Goal: Transaction & Acquisition: Book appointment/travel/reservation

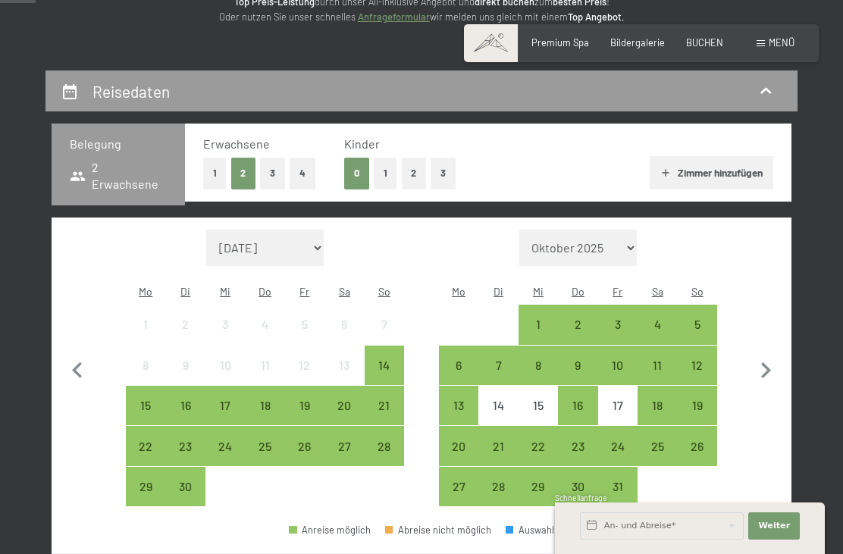
scroll to position [220, 0]
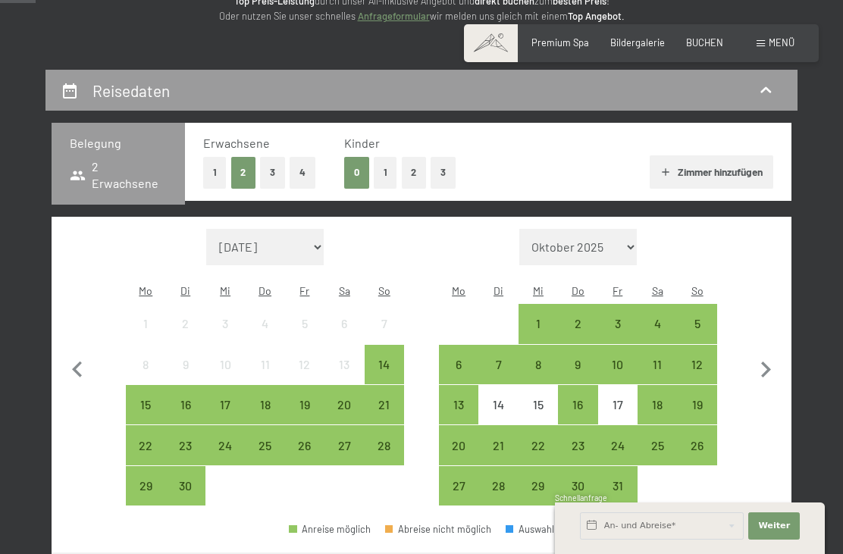
click at [417, 171] on button "2" at bounding box center [414, 172] width 25 height 31
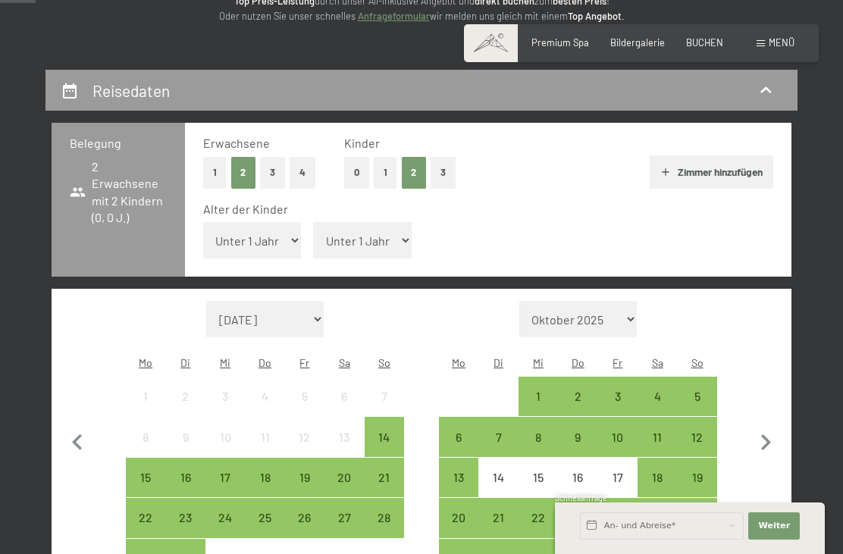
click at [356, 172] on button "0" at bounding box center [356, 172] width 25 height 31
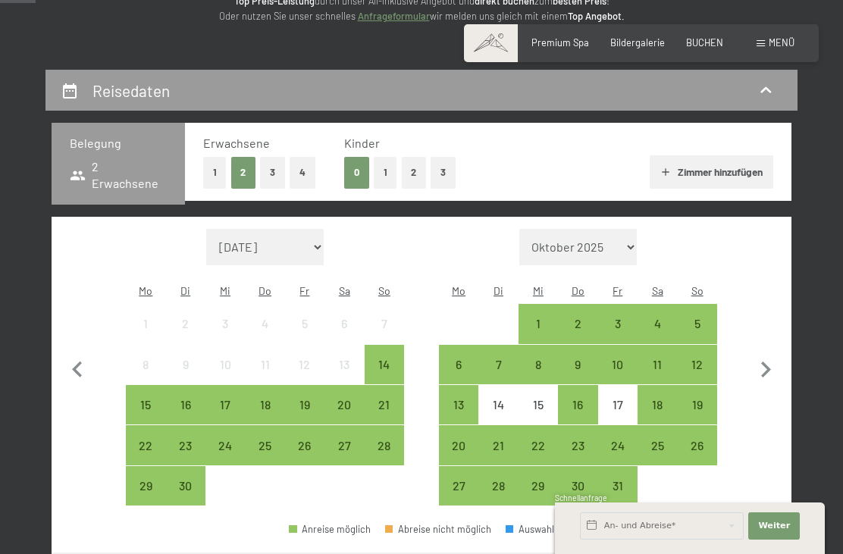
click at [772, 354] on icon "button" at bounding box center [766, 370] width 32 height 32
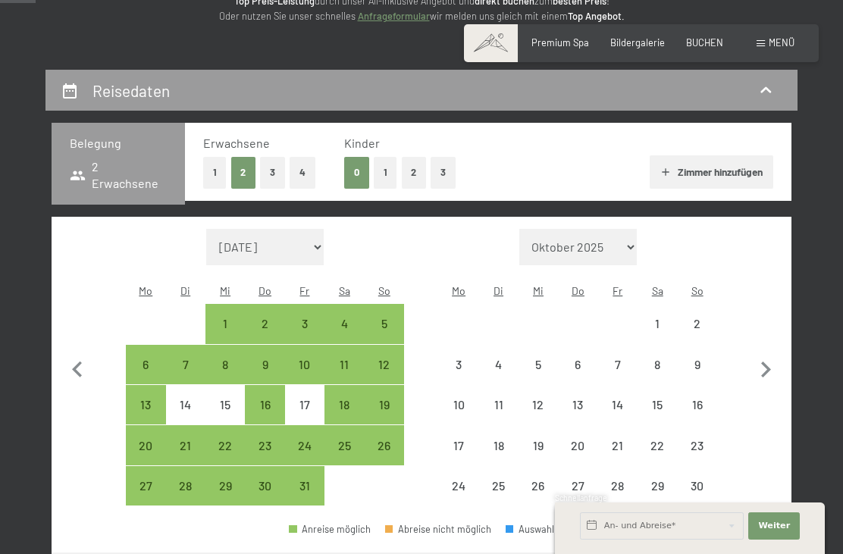
select select "[DATE]"
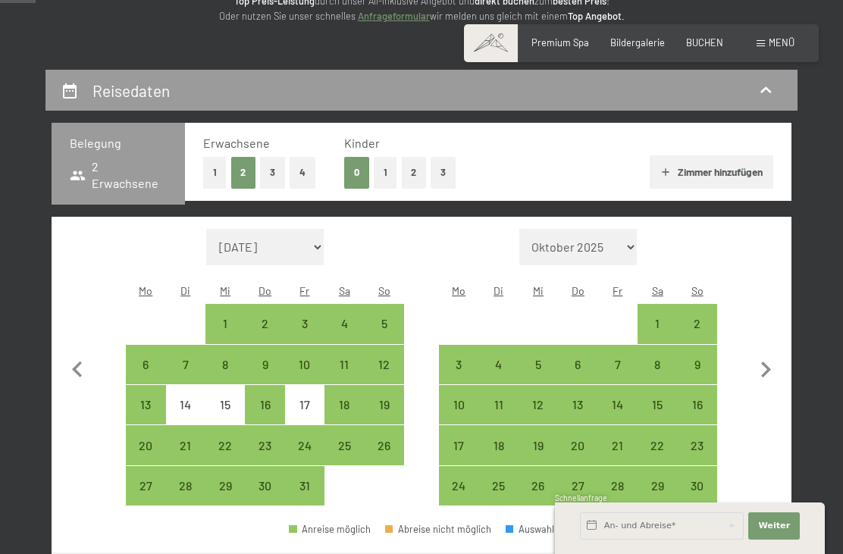
click at [769, 361] on icon "button" at bounding box center [766, 370] width 32 height 32
select select "[DATE]"
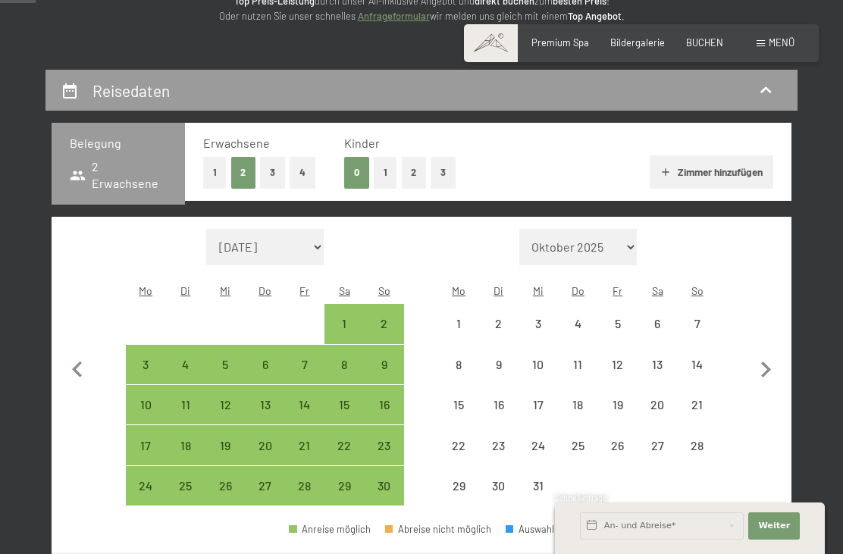
select select "[DATE]"
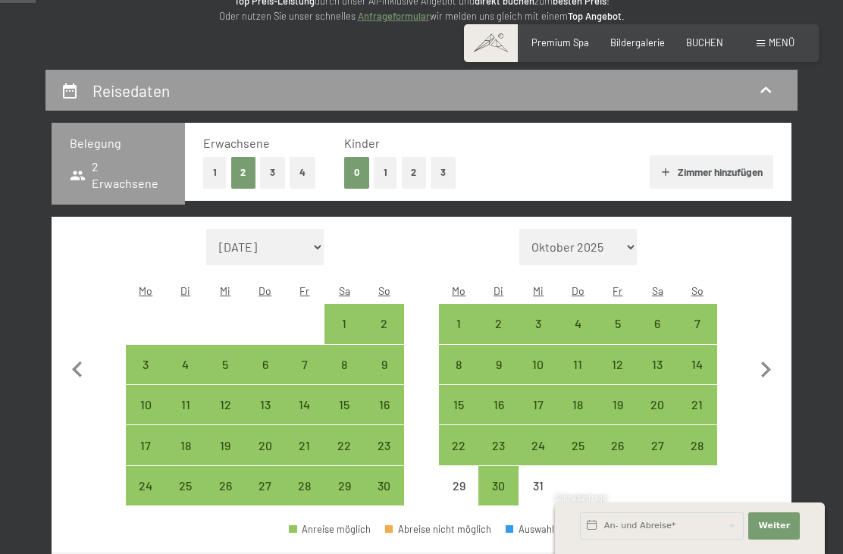
click at [775, 357] on icon "button" at bounding box center [766, 370] width 32 height 32
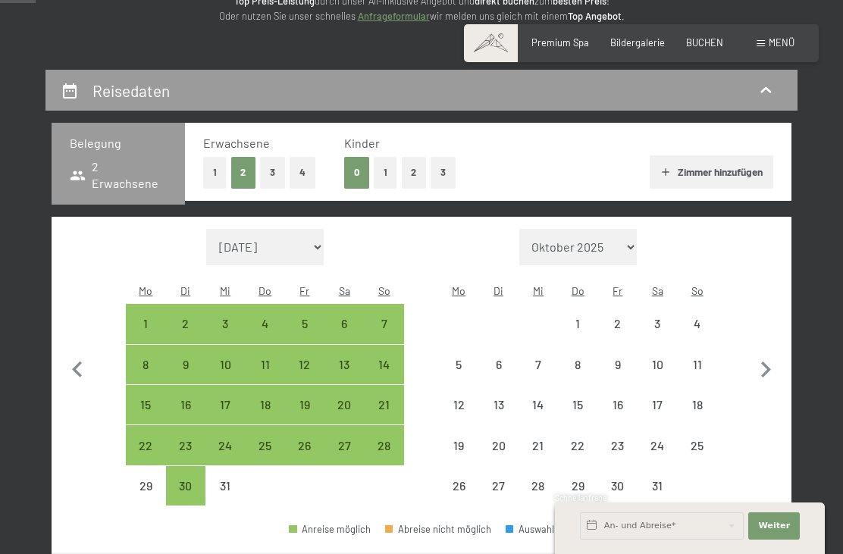
select select "[DATE]"
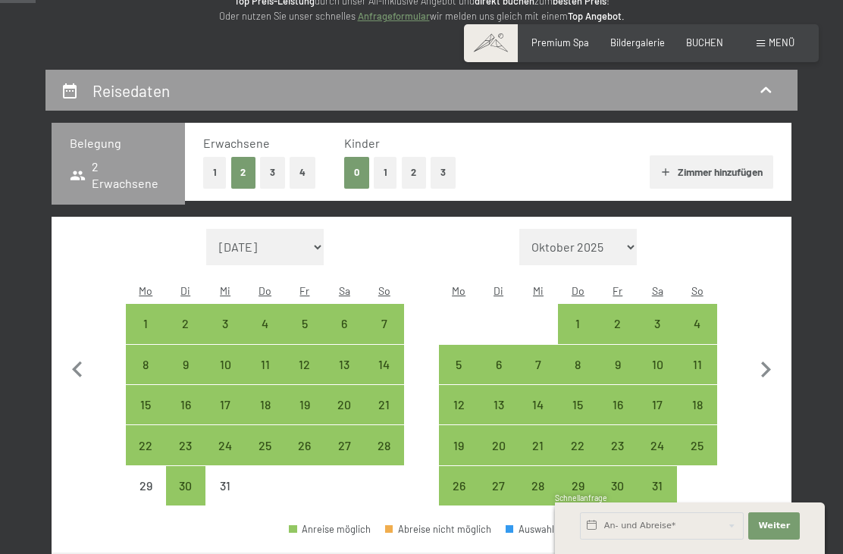
click at [770, 362] on icon "button" at bounding box center [766, 370] width 10 height 16
select select "[DATE]"
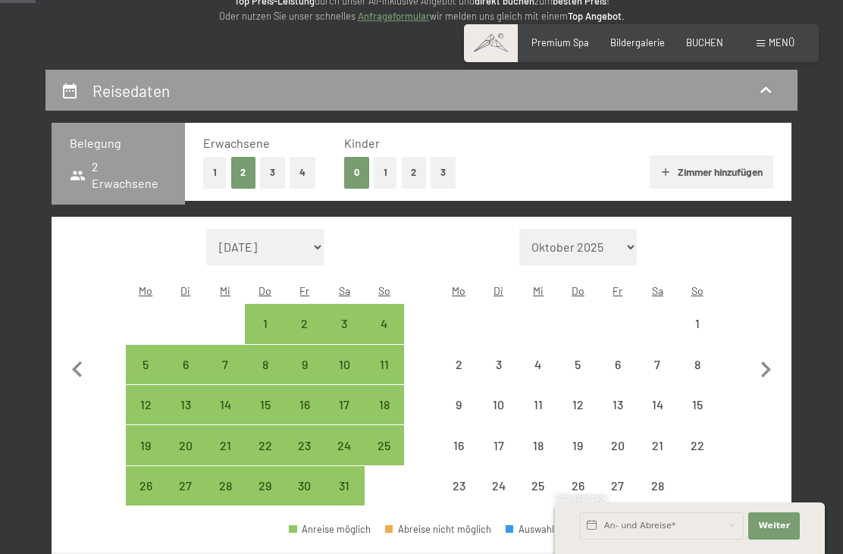
select select "[DATE]"
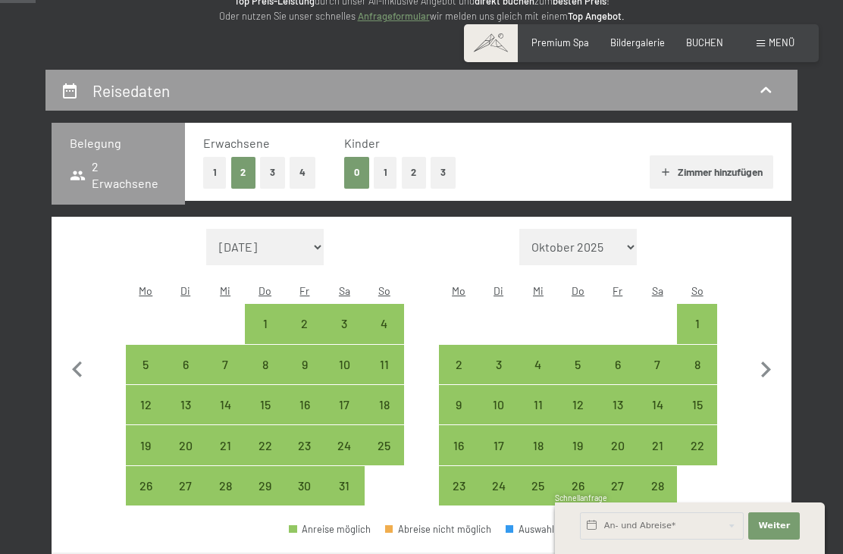
click at [620, 399] on div "13" at bounding box center [618, 417] width 36 height 36
select select "[DATE]"
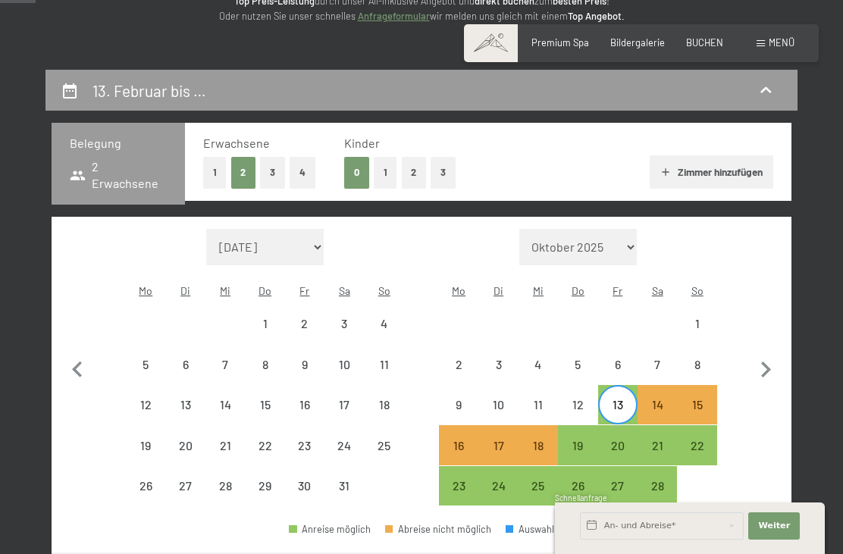
click at [511, 440] on div "17" at bounding box center [498, 458] width 36 height 36
select select "[DATE]"
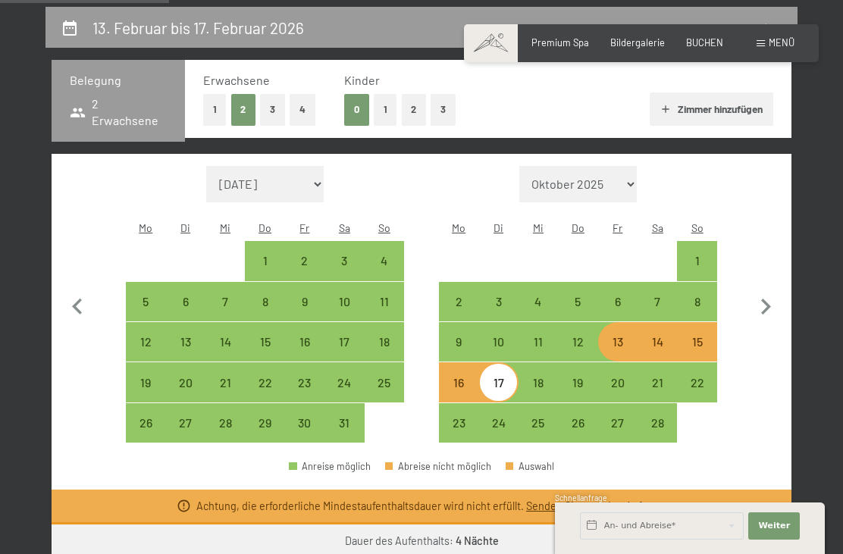
scroll to position [299, 0]
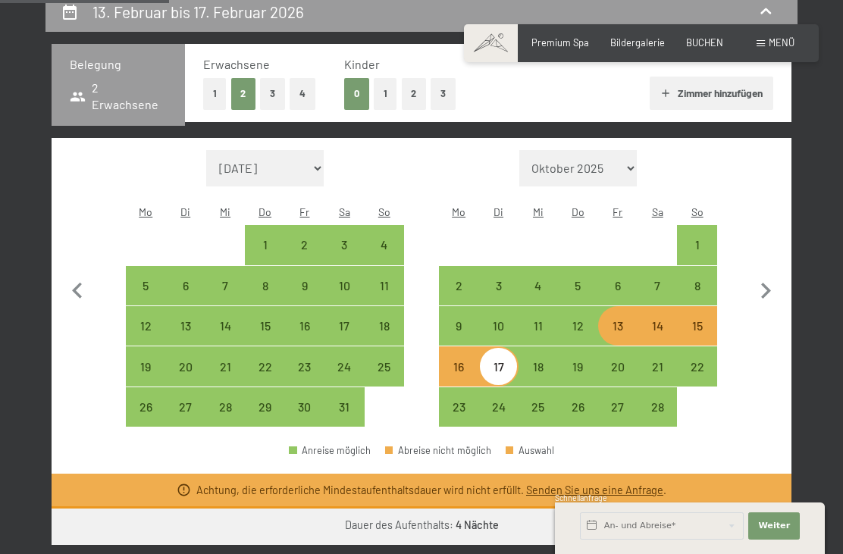
click at [632, 320] on div "13" at bounding box center [618, 338] width 36 height 36
select select "[DATE]"
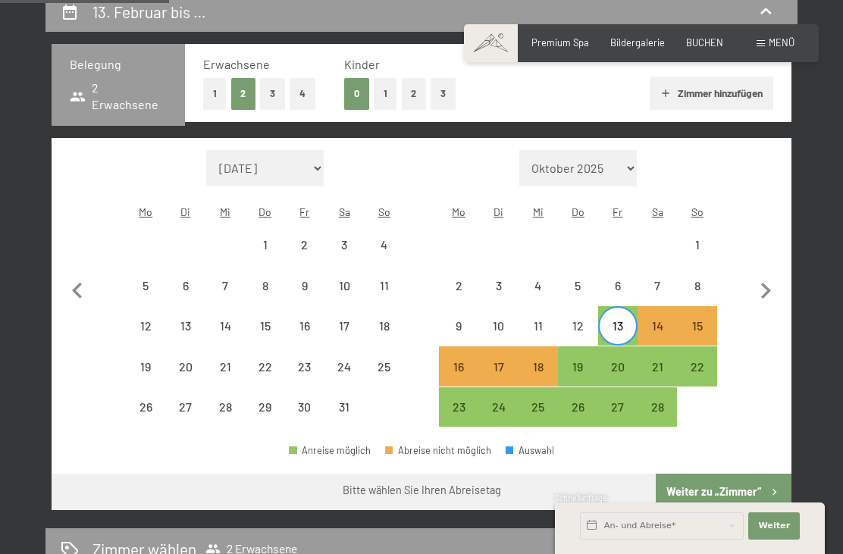
click at [550, 361] on div "18" at bounding box center [538, 379] width 36 height 36
select select "[DATE]"
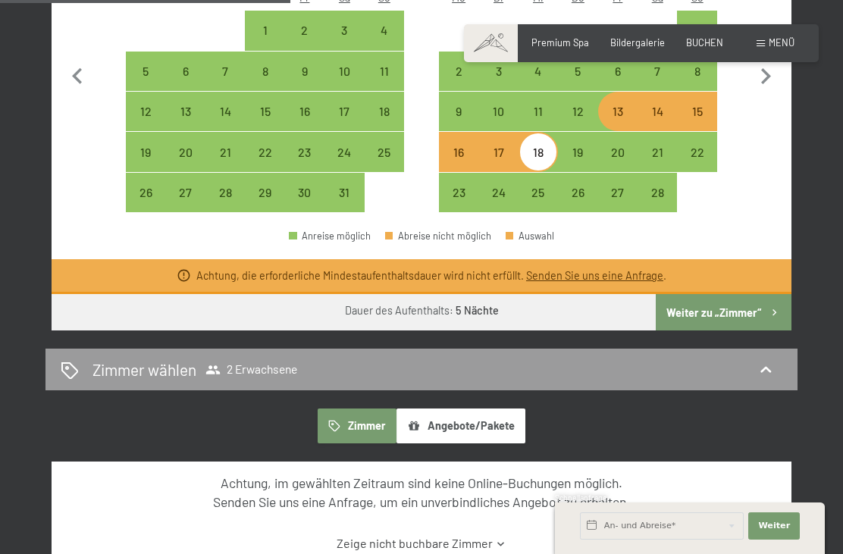
click at [757, 297] on button "Weiter zu „Zimmer“" at bounding box center [724, 312] width 136 height 36
select select "[DATE]"
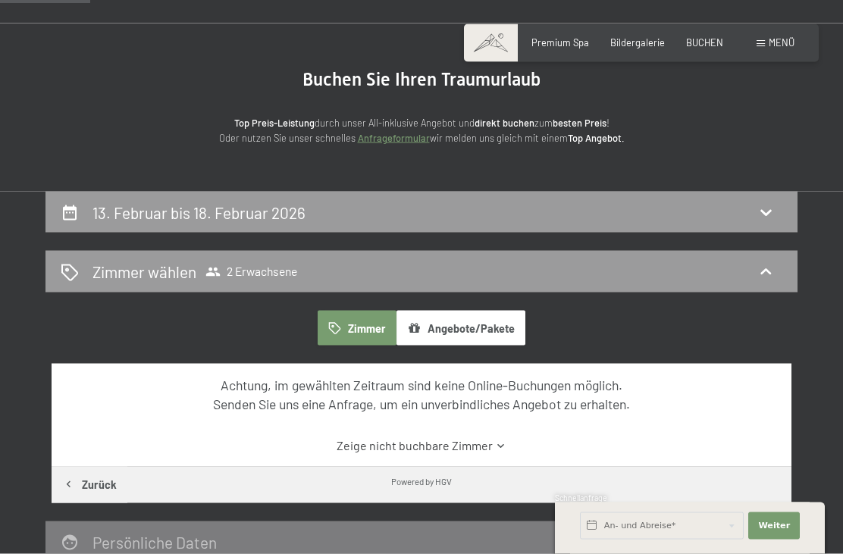
scroll to position [0, 0]
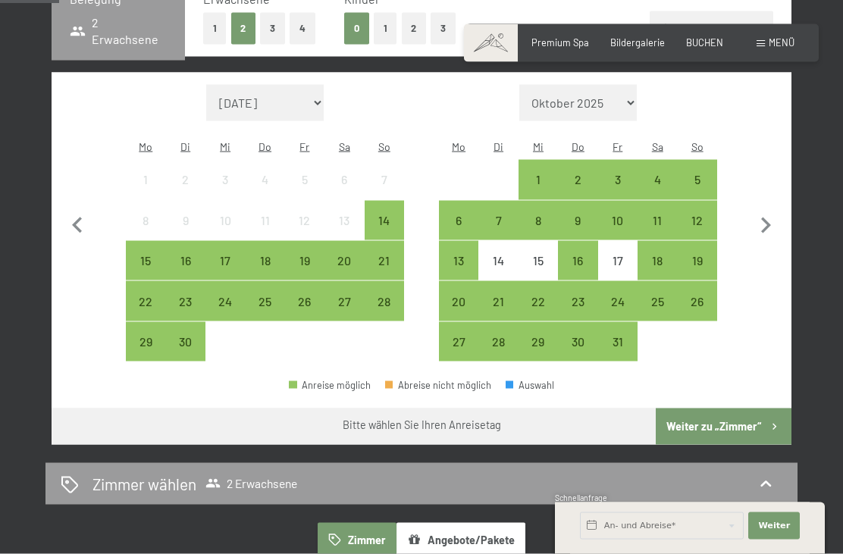
scroll to position [365, 0]
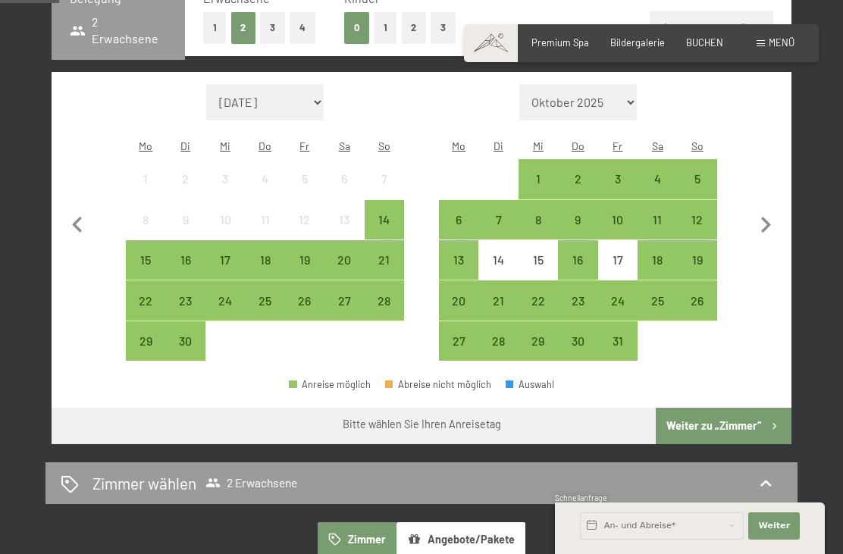
click at [699, 282] on div "26" at bounding box center [697, 300] width 36 height 36
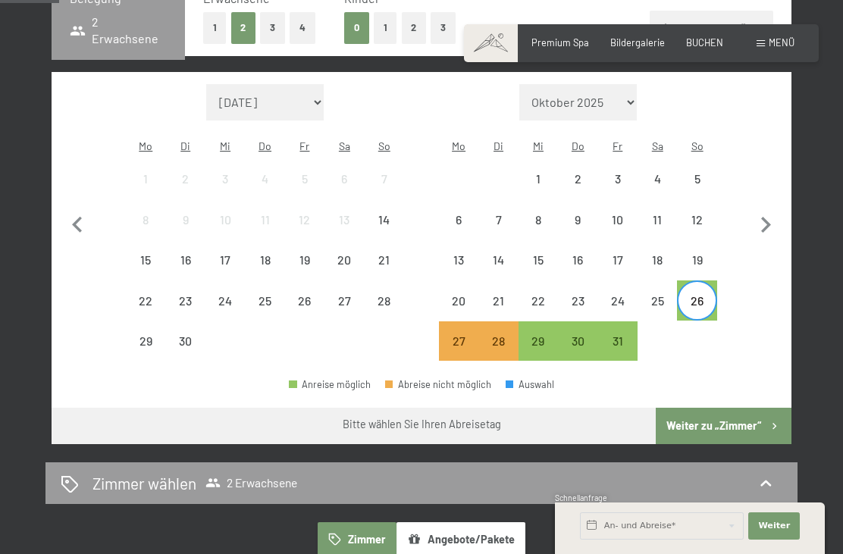
click at [579, 335] on div "30" at bounding box center [578, 353] width 36 height 36
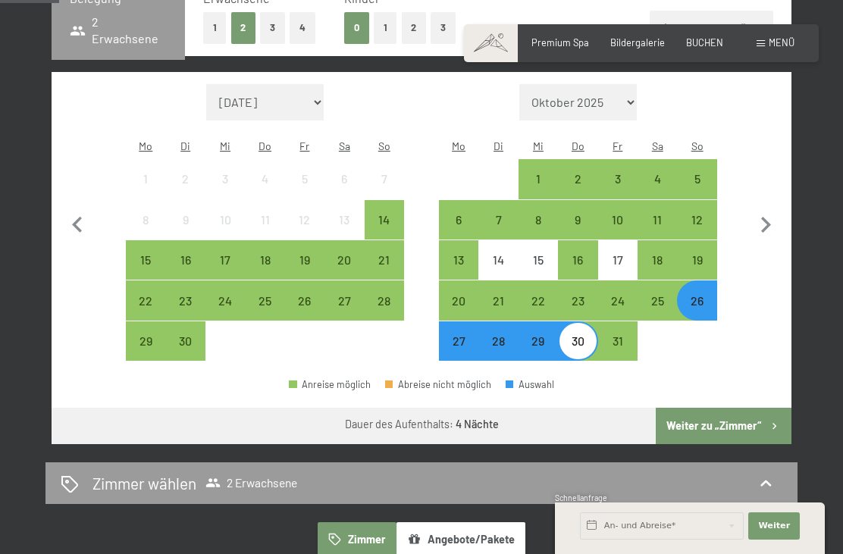
click at [724, 411] on button "Weiter zu „Zimmer“" at bounding box center [724, 426] width 136 height 36
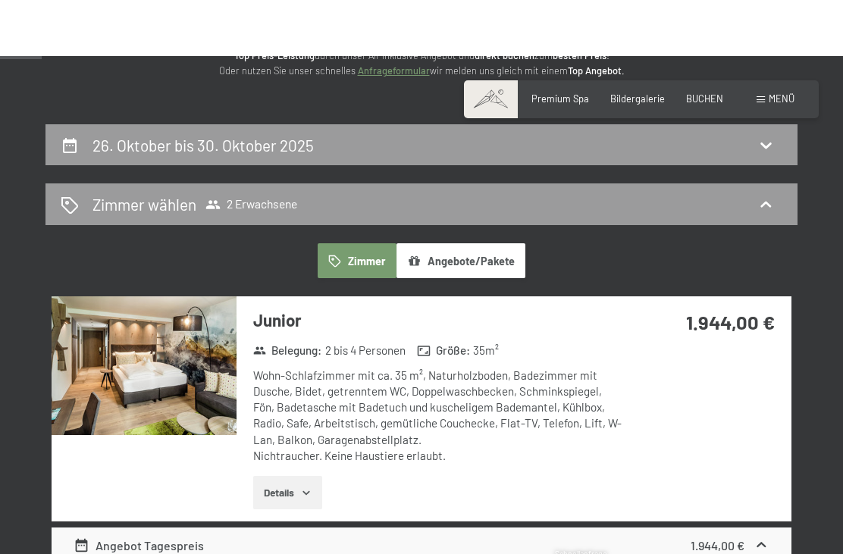
scroll to position [0, 0]
